Goal: Check status: Check status

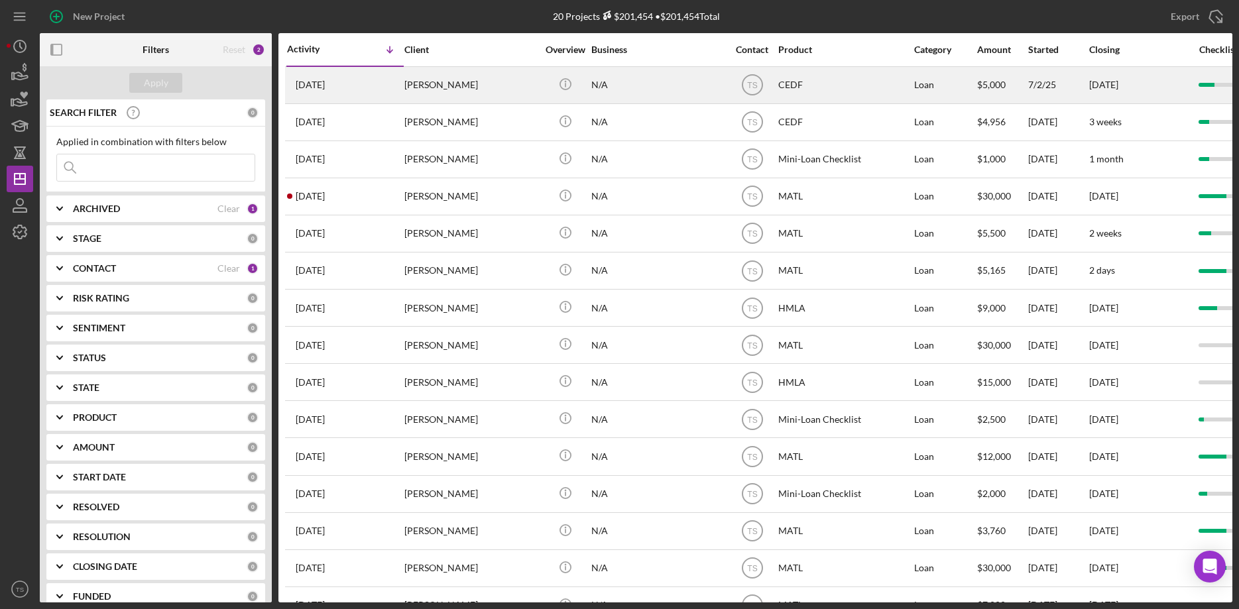
click at [438, 84] on div "[PERSON_NAME]" at bounding box center [471, 85] width 133 height 35
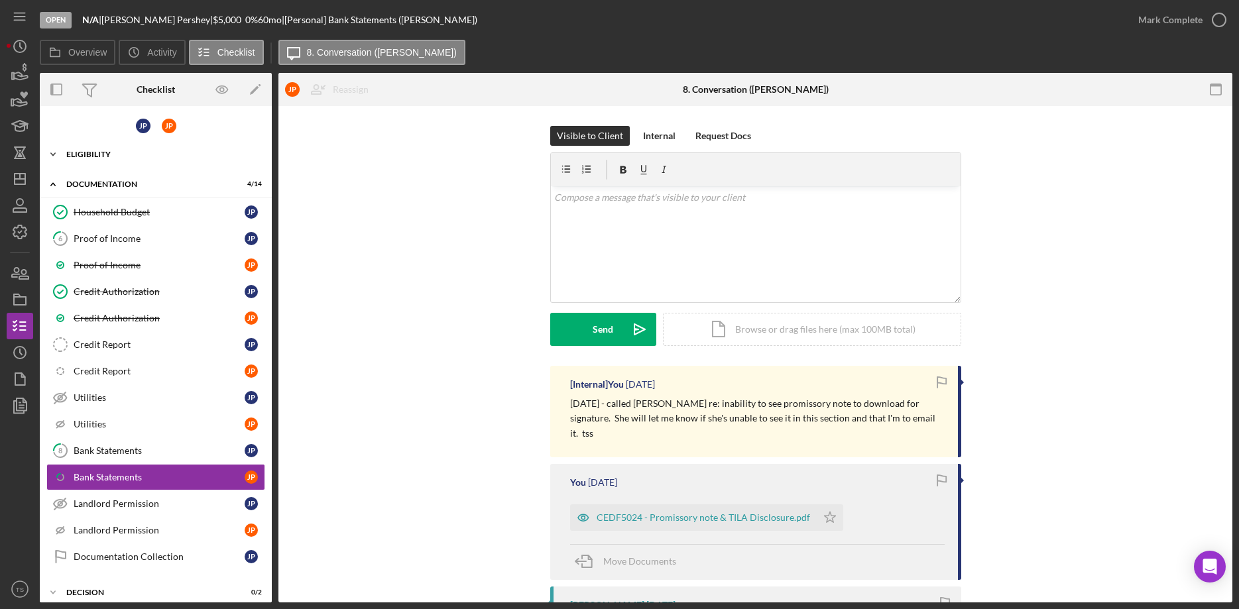
click at [54, 154] on icon "Icon/Expander" at bounding box center [53, 154] width 27 height 27
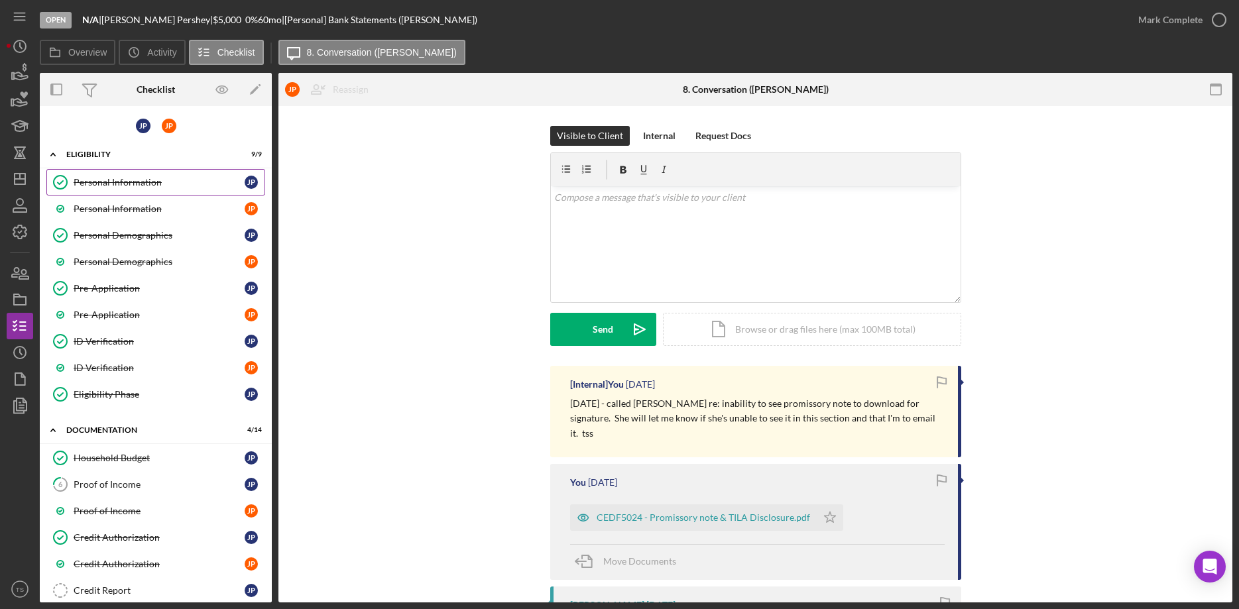
click at [116, 180] on div "Personal Information" at bounding box center [159, 182] width 171 height 11
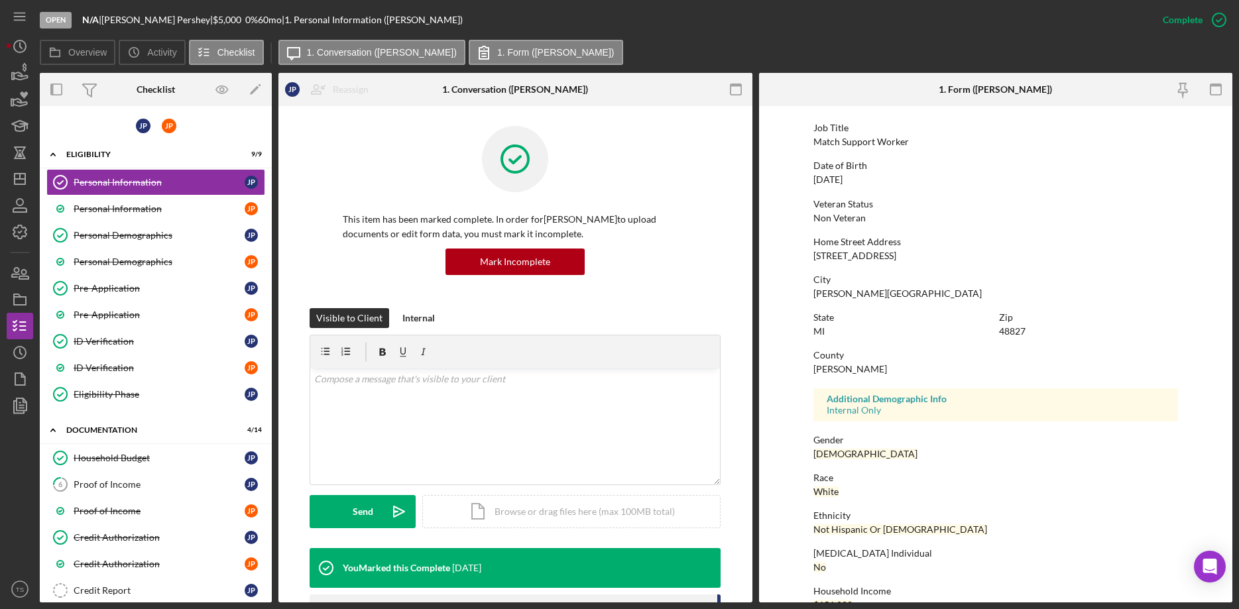
scroll to position [123, 0]
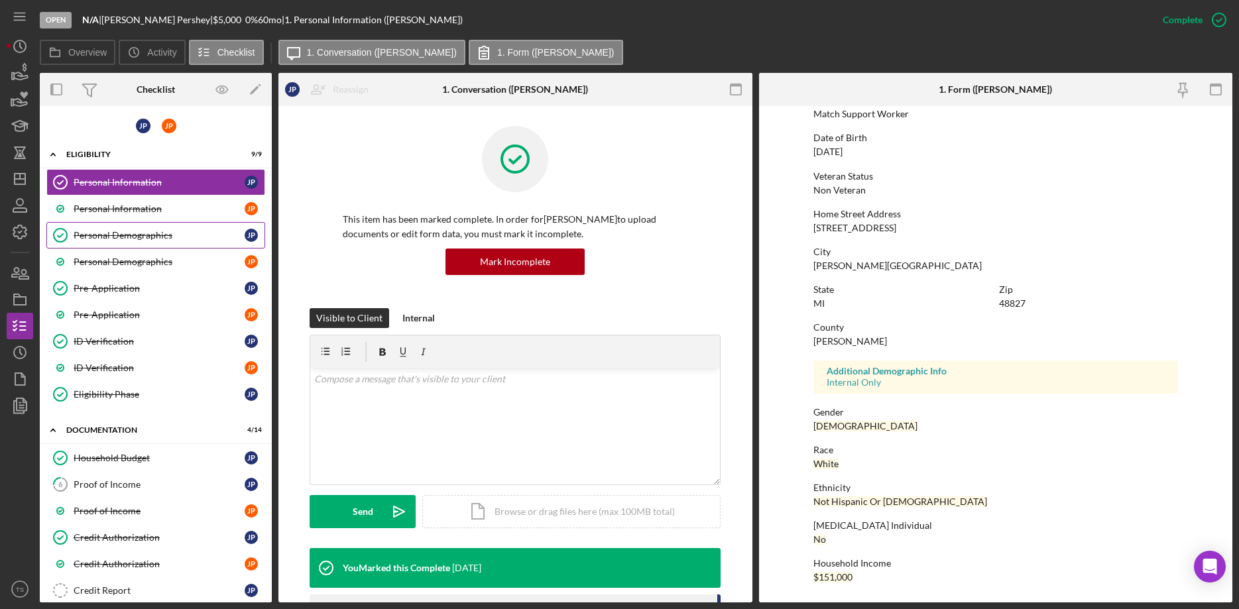
click at [111, 239] on div "Personal Demographics" at bounding box center [159, 235] width 171 height 11
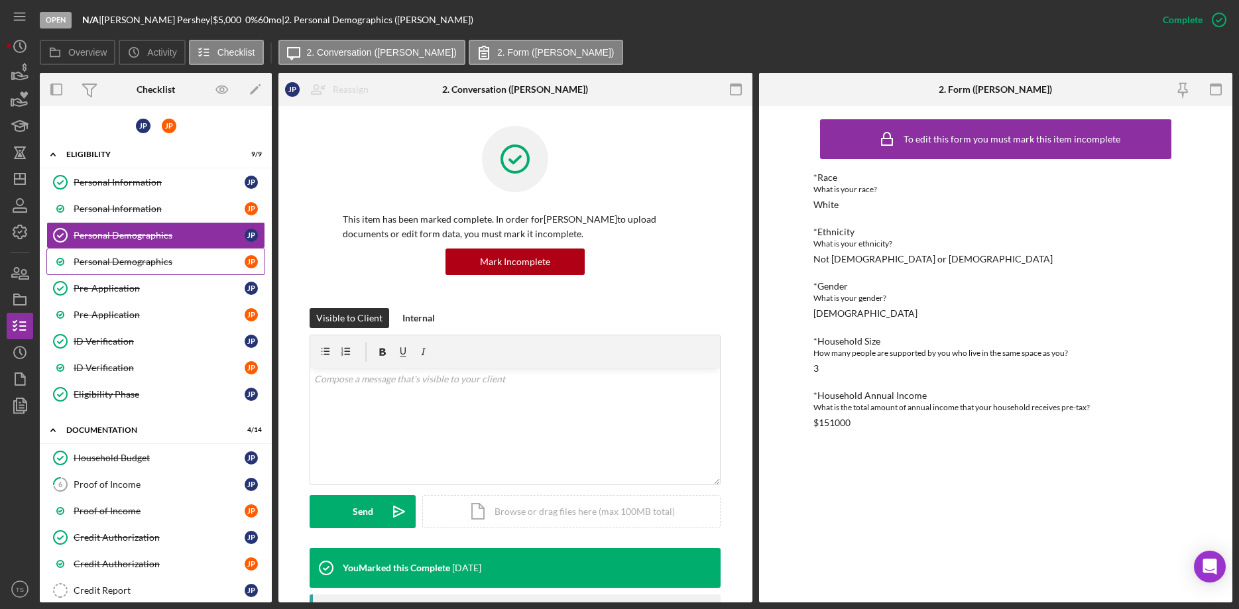
click at [112, 264] on div "Personal Demographics" at bounding box center [159, 262] width 171 height 11
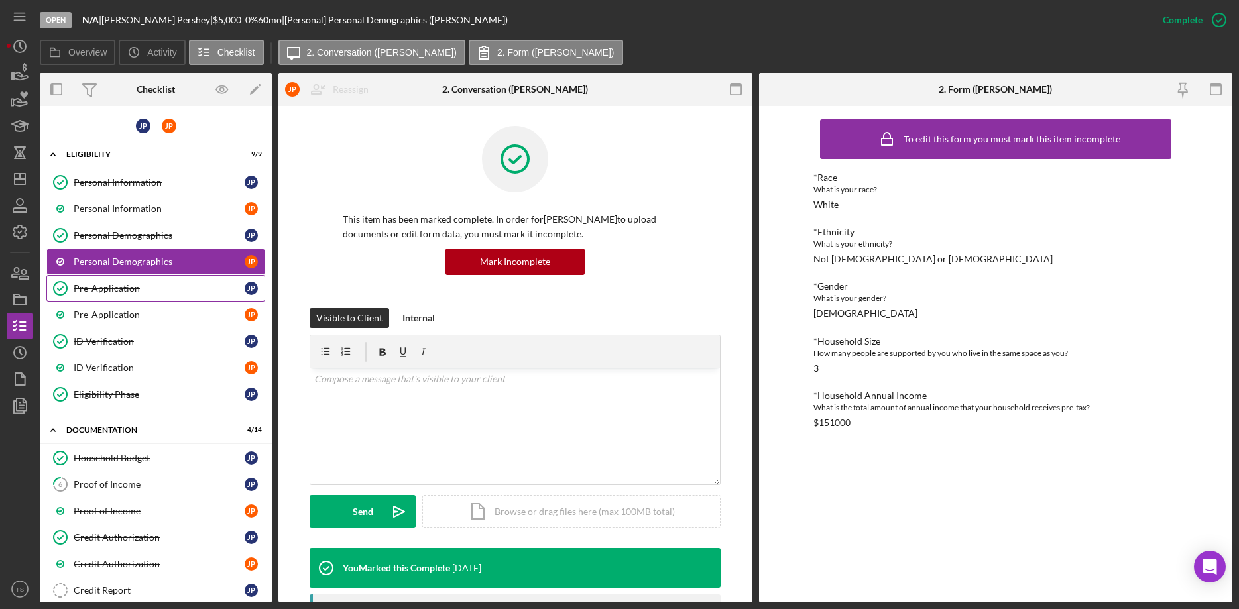
click at [114, 290] on div "Pre-Application" at bounding box center [159, 288] width 171 height 11
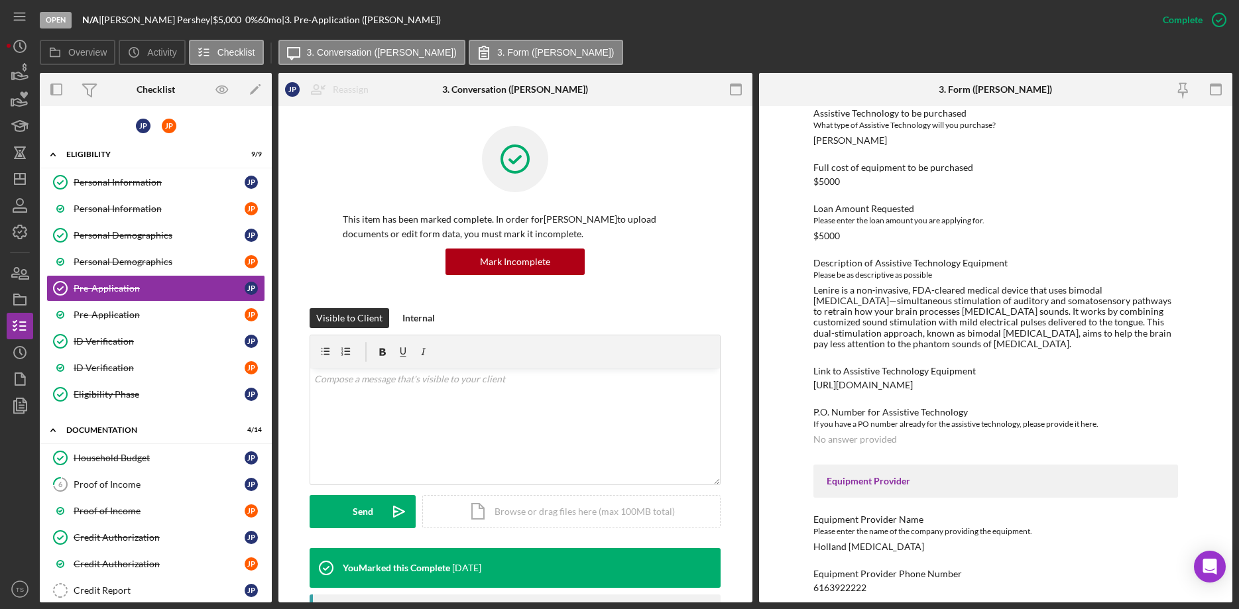
scroll to position [773, 0]
